Goal: Transaction & Acquisition: Purchase product/service

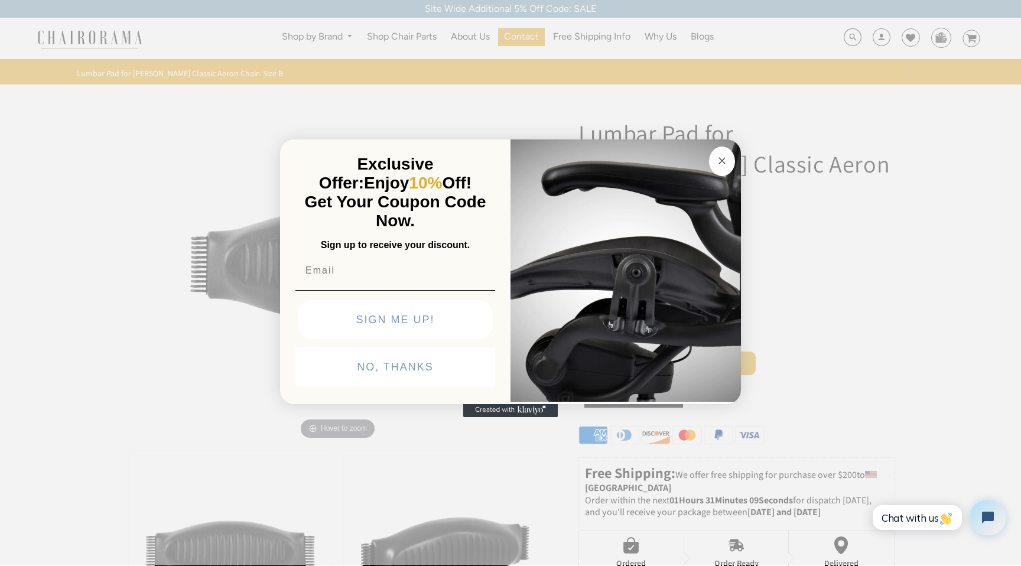
click at [724, 159] on circle "Close dialog" at bounding box center [723, 161] width 14 height 14
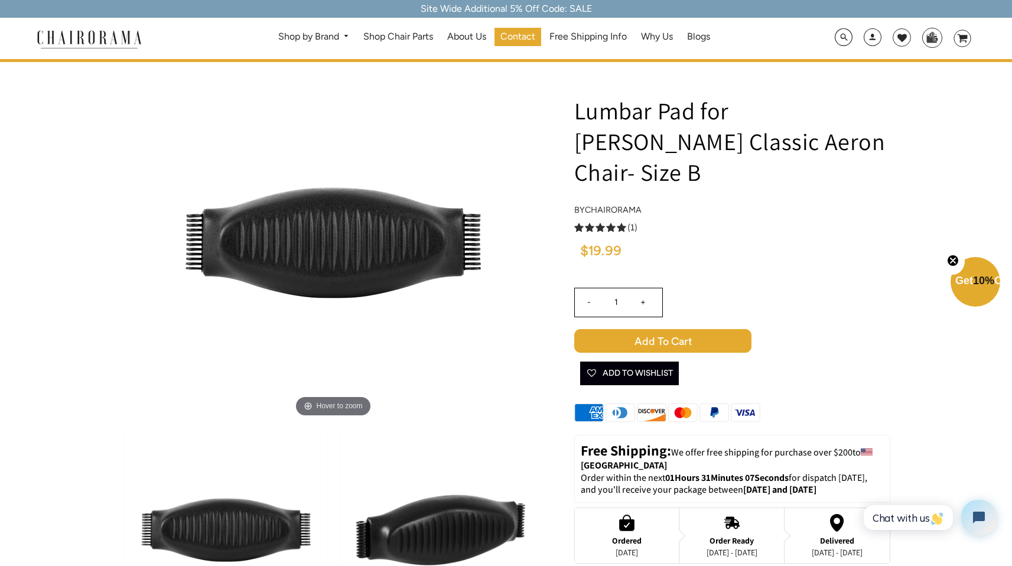
scroll to position [128, 0]
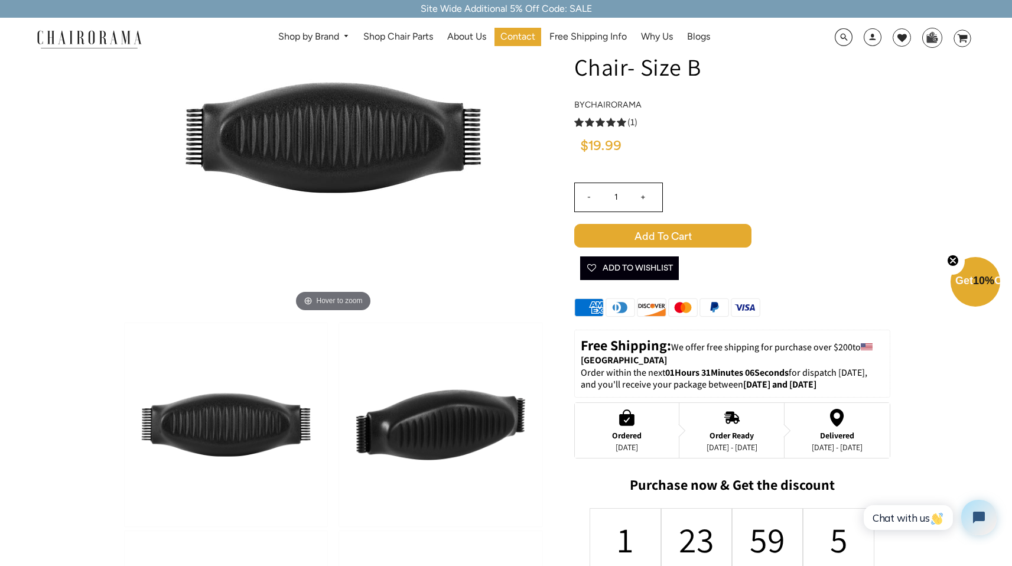
click at [288, 421] on img at bounding box center [226, 424] width 203 height 203
click at [399, 415] on img at bounding box center [440, 424] width 203 height 203
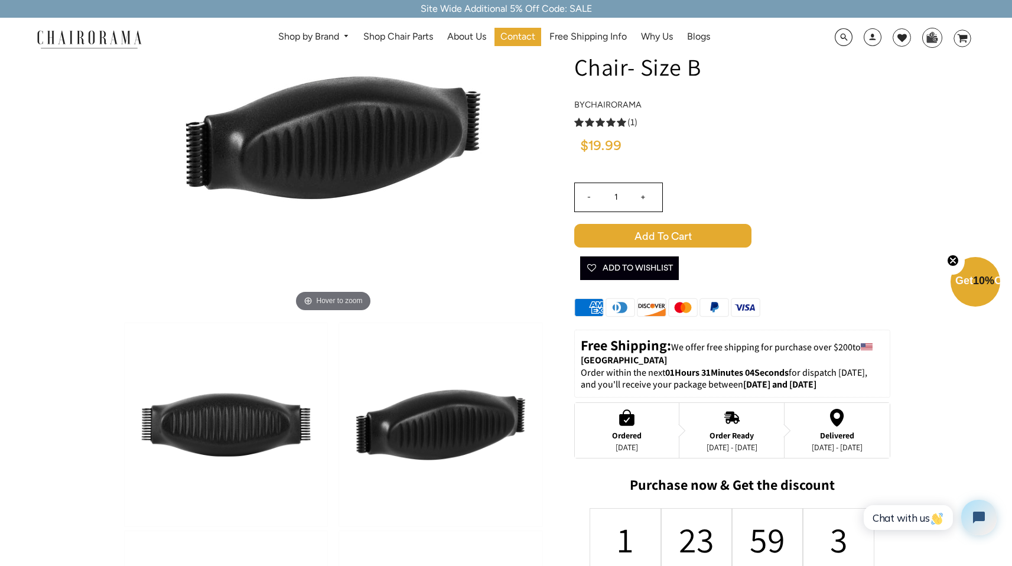
click at [259, 427] on img at bounding box center [226, 424] width 203 height 203
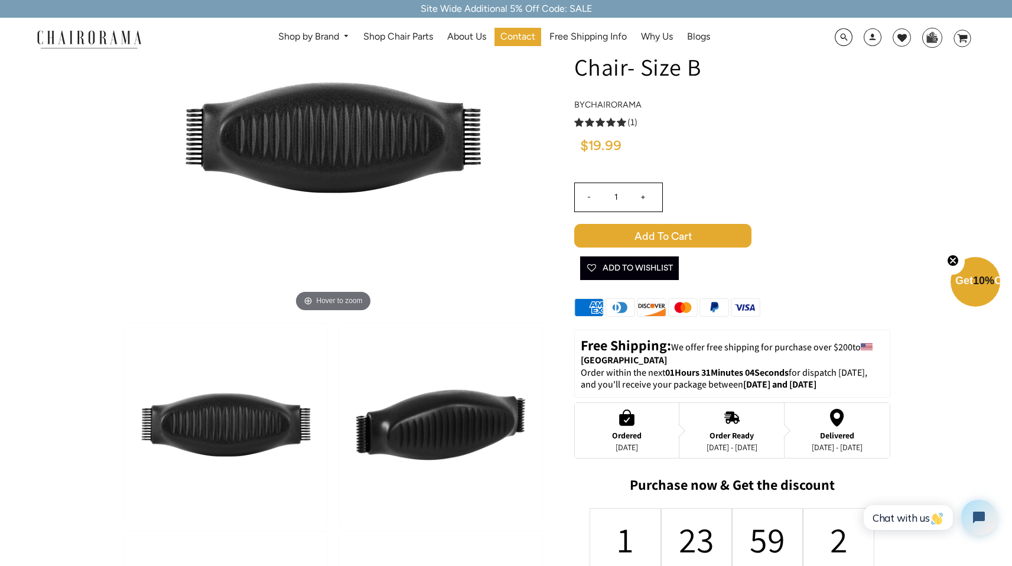
click at [440, 419] on img at bounding box center [440, 424] width 203 height 203
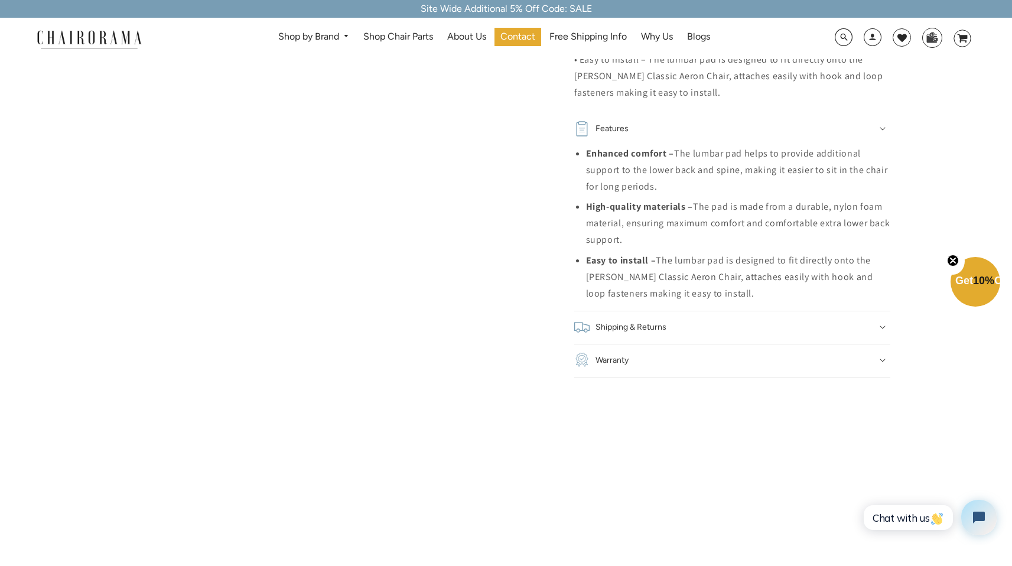
scroll to position [875, 0]
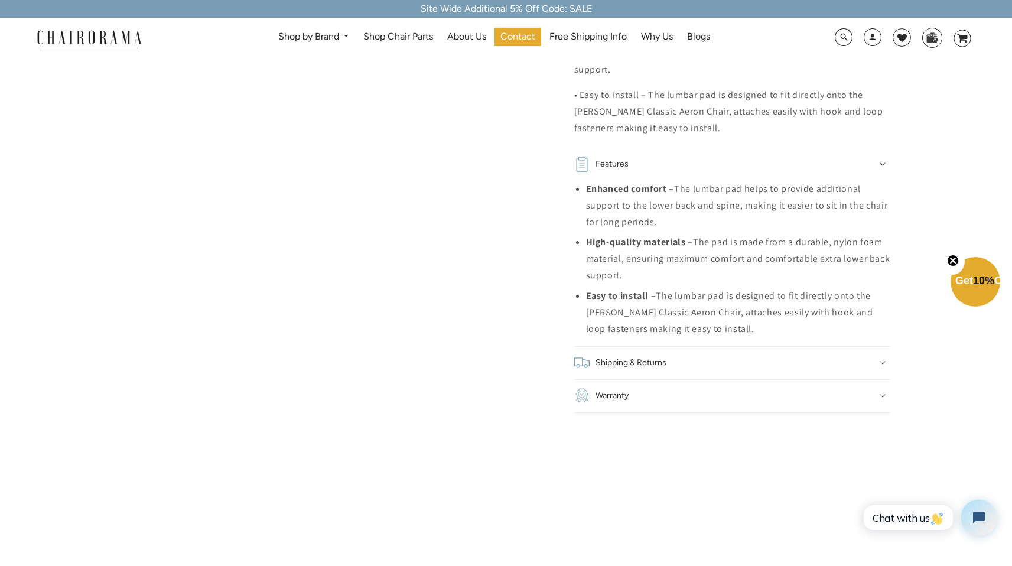
click at [724, 234] on li "High-quality materials – The pad is made from a durable, nylon foam material, e…" at bounding box center [738, 259] width 304 height 50
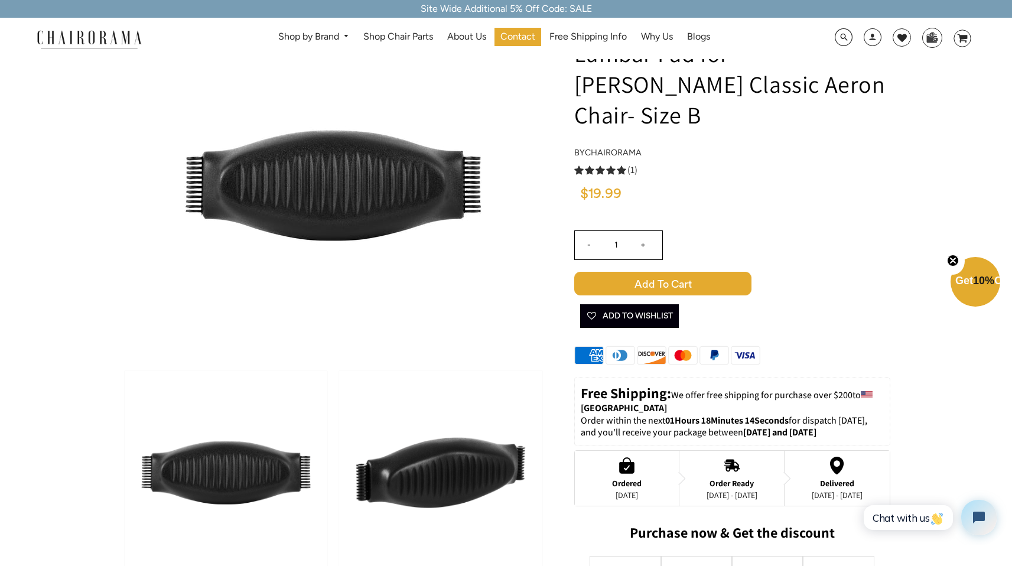
scroll to position [225, 0]
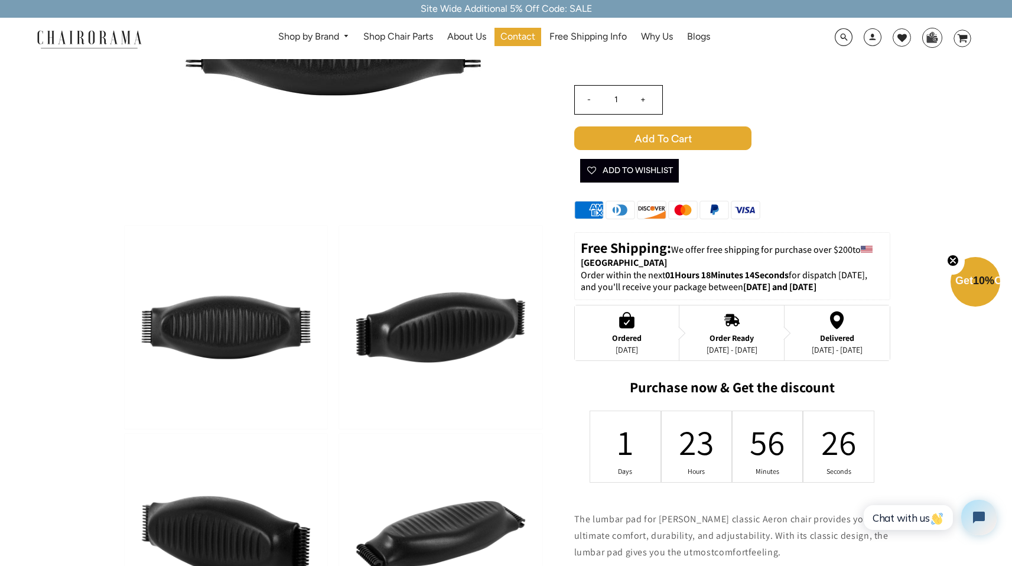
click at [439, 332] on img at bounding box center [440, 327] width 203 height 203
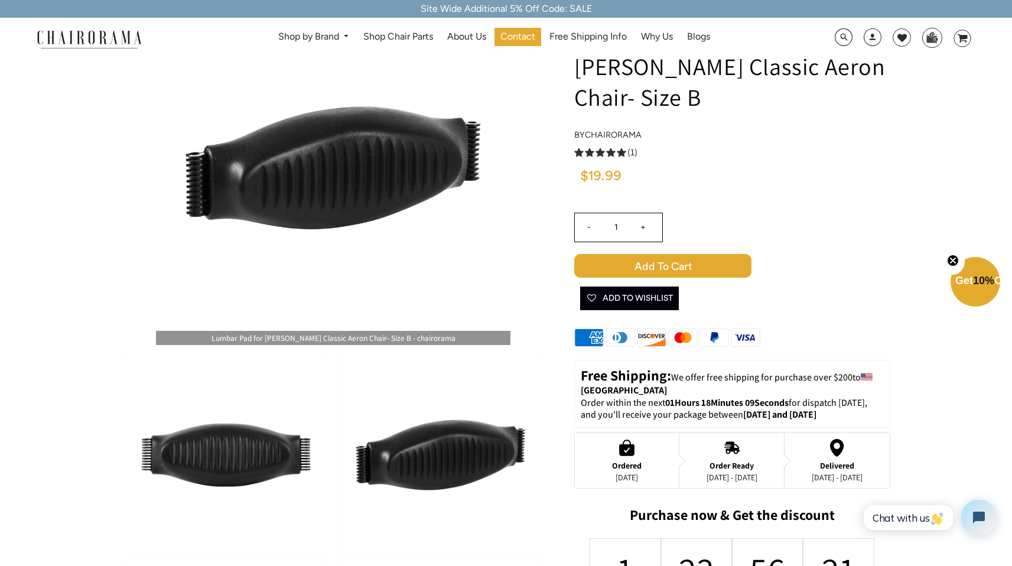
scroll to position [99, 0]
